Goal: Navigation & Orientation: Find specific page/section

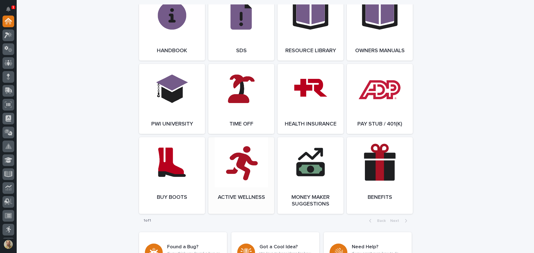
scroll to position [640, 0]
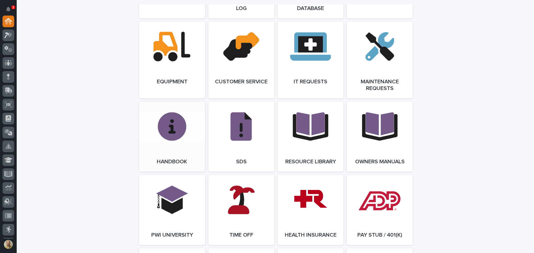
click at [170, 140] on link "Open Link" at bounding box center [172, 137] width 66 height 70
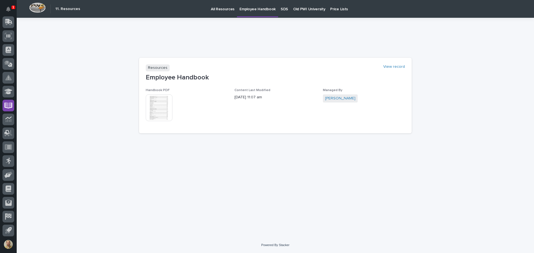
click at [152, 113] on img at bounding box center [159, 108] width 27 height 27
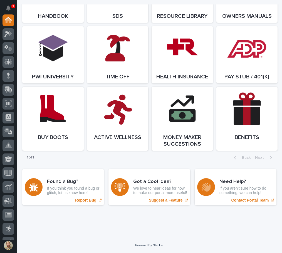
scroll to position [707, 0]
click at [10, 62] on icon at bounding box center [8, 62] width 8 height 6
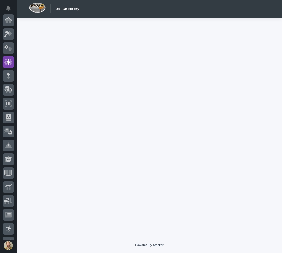
scroll to position [42, 0]
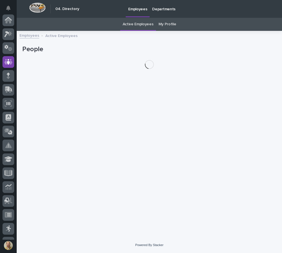
scroll to position [42, 0]
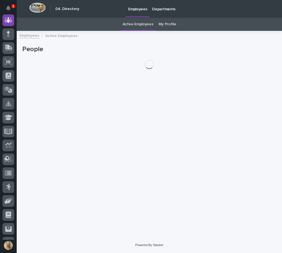
click at [171, 23] on link "My Profile" at bounding box center [167, 24] width 18 height 13
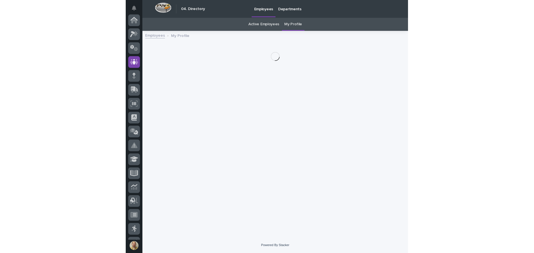
scroll to position [42, 0]
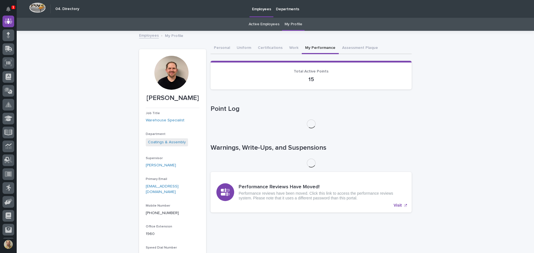
click at [282, 49] on button "My Performance" at bounding box center [320, 49] width 37 height 12
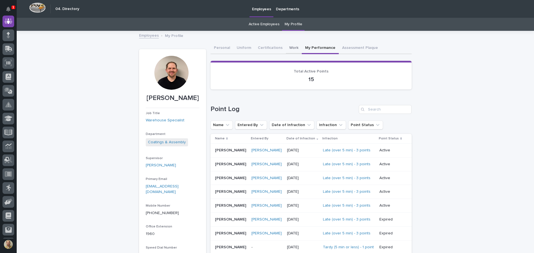
click at [293, 48] on button "Work" at bounding box center [294, 49] width 16 height 12
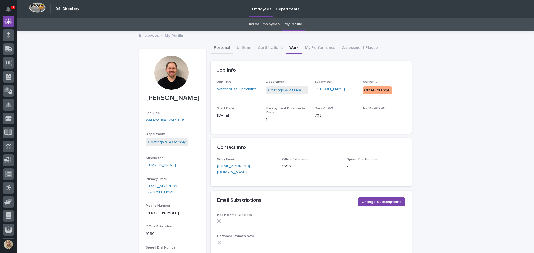
click at [227, 48] on button "Personal" at bounding box center [221, 49] width 23 height 12
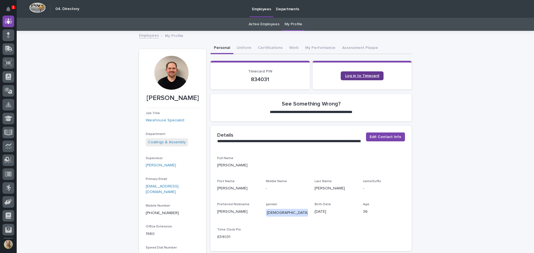
click at [356, 78] on link "Log in to Timecard" at bounding box center [362, 75] width 43 height 9
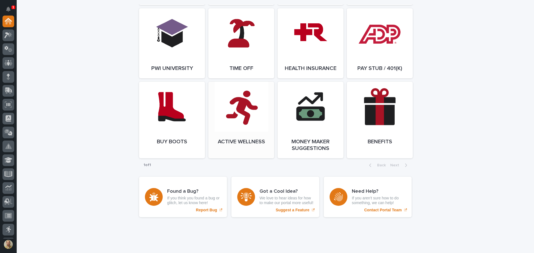
scroll to position [825, 0]
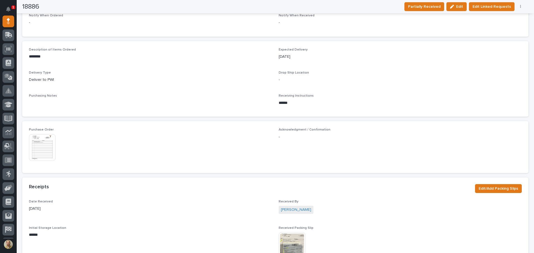
scroll to position [167, 0]
click at [45, 157] on img at bounding box center [42, 147] width 27 height 27
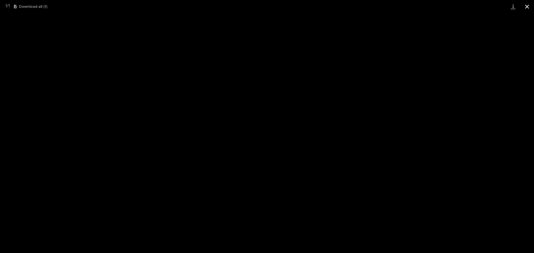
click at [526, 6] on button "Close gallery" at bounding box center [527, 6] width 14 height 13
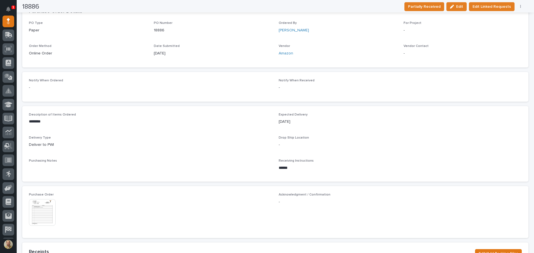
scroll to position [0, 0]
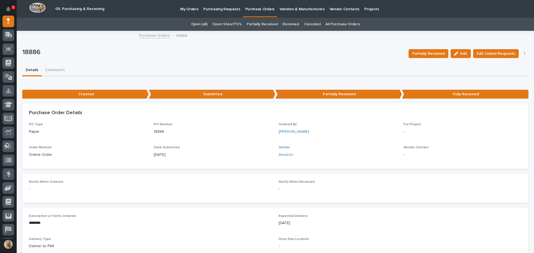
click at [149, 36] on link "Purchase Orders" at bounding box center [154, 35] width 31 height 6
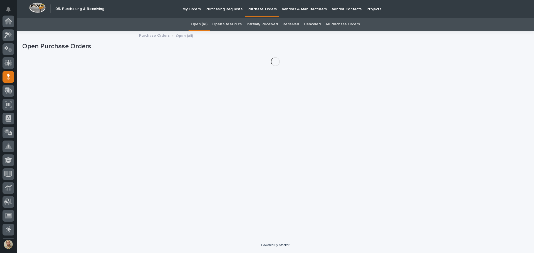
scroll to position [56, 0]
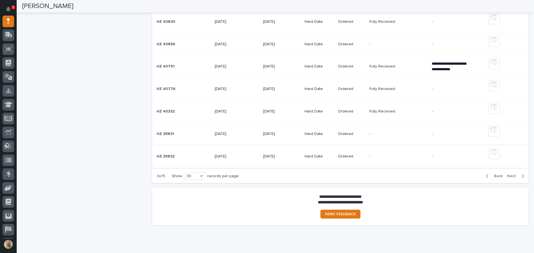
scroll to position [1234, 0]
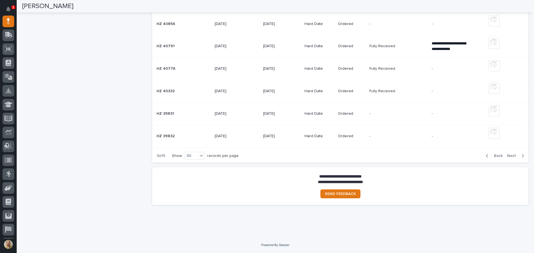
click at [6, 9] on icon "Notifications" at bounding box center [8, 9] width 4 height 5
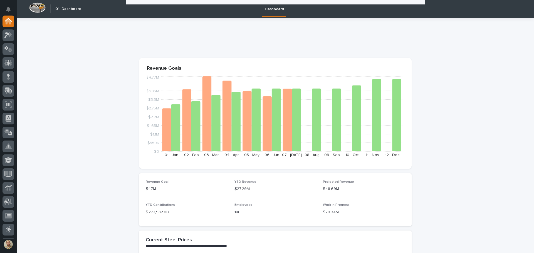
scroll to position [798, 0]
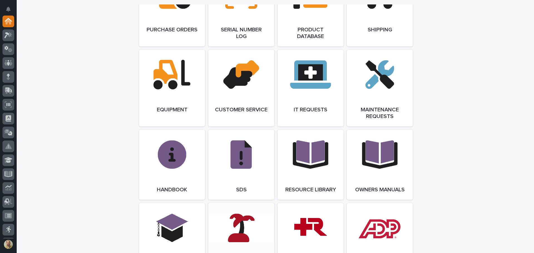
scroll to position [603, 0]
